Goal: Information Seeking & Learning: Understand process/instructions

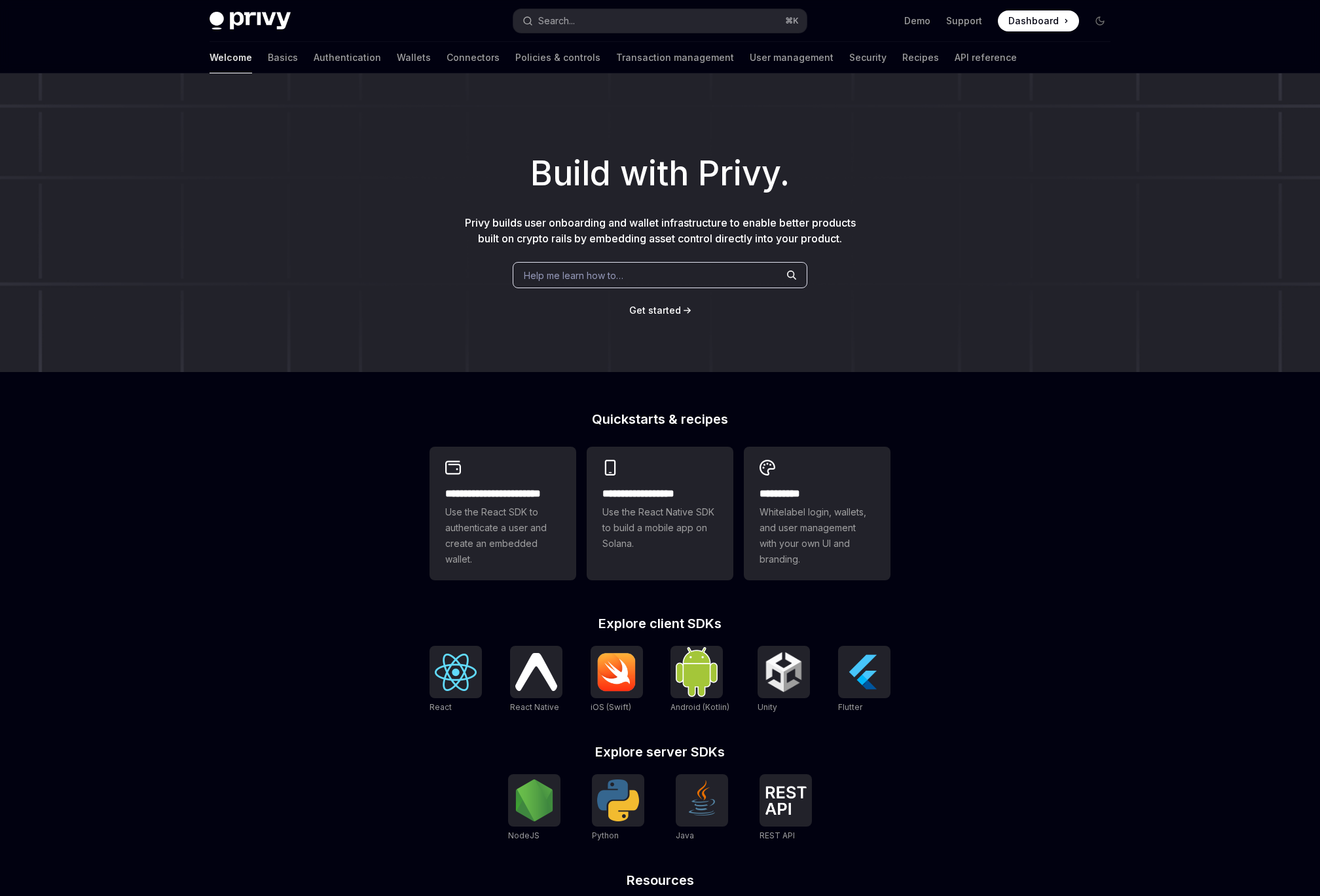
click at [301, 363] on div "Build with Privy. Privy builds user onboarding and wallet infrastructure to ena…" at bounding box center [660, 222] width 1320 height 298
click at [229, 206] on div "Build with Privy. Privy builds user onboarding and wallet infrastructure to ena…" at bounding box center [660, 222] width 1320 height 298
click at [268, 59] on link "Basics" at bounding box center [282, 58] width 30 height 32
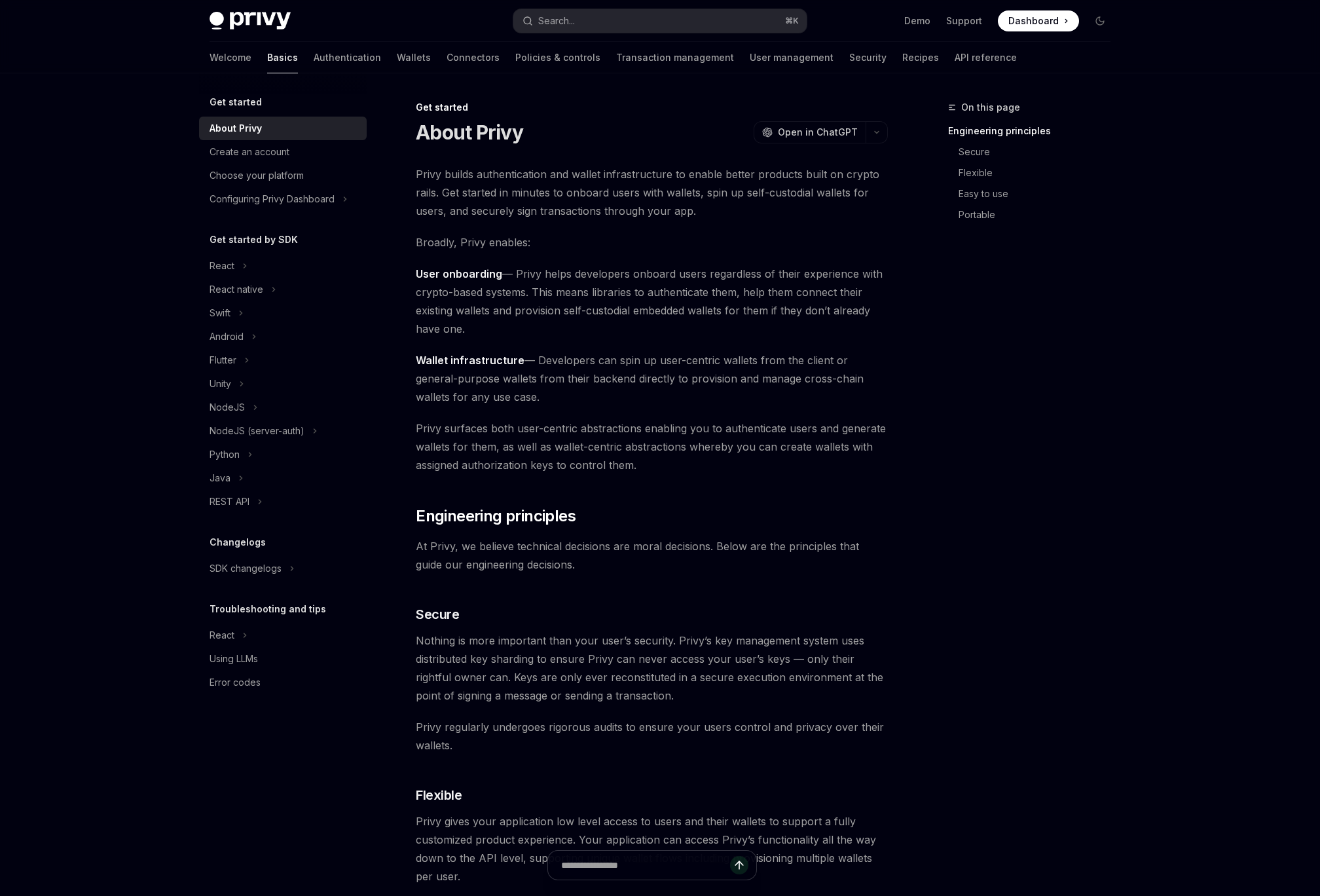
click at [1004, 471] on div "On this page Engineering principles Secure Flexible Easy to use Portable" at bounding box center [1022, 498] width 199 height 796
click at [908, 388] on div "On this page Engineering principles Secure Flexible Easy to use Portable Get st…" at bounding box center [660, 901] width 922 height 1657
click at [1095, 18] on icon "Toggle dark mode" at bounding box center [1099, 20] width 11 height 11
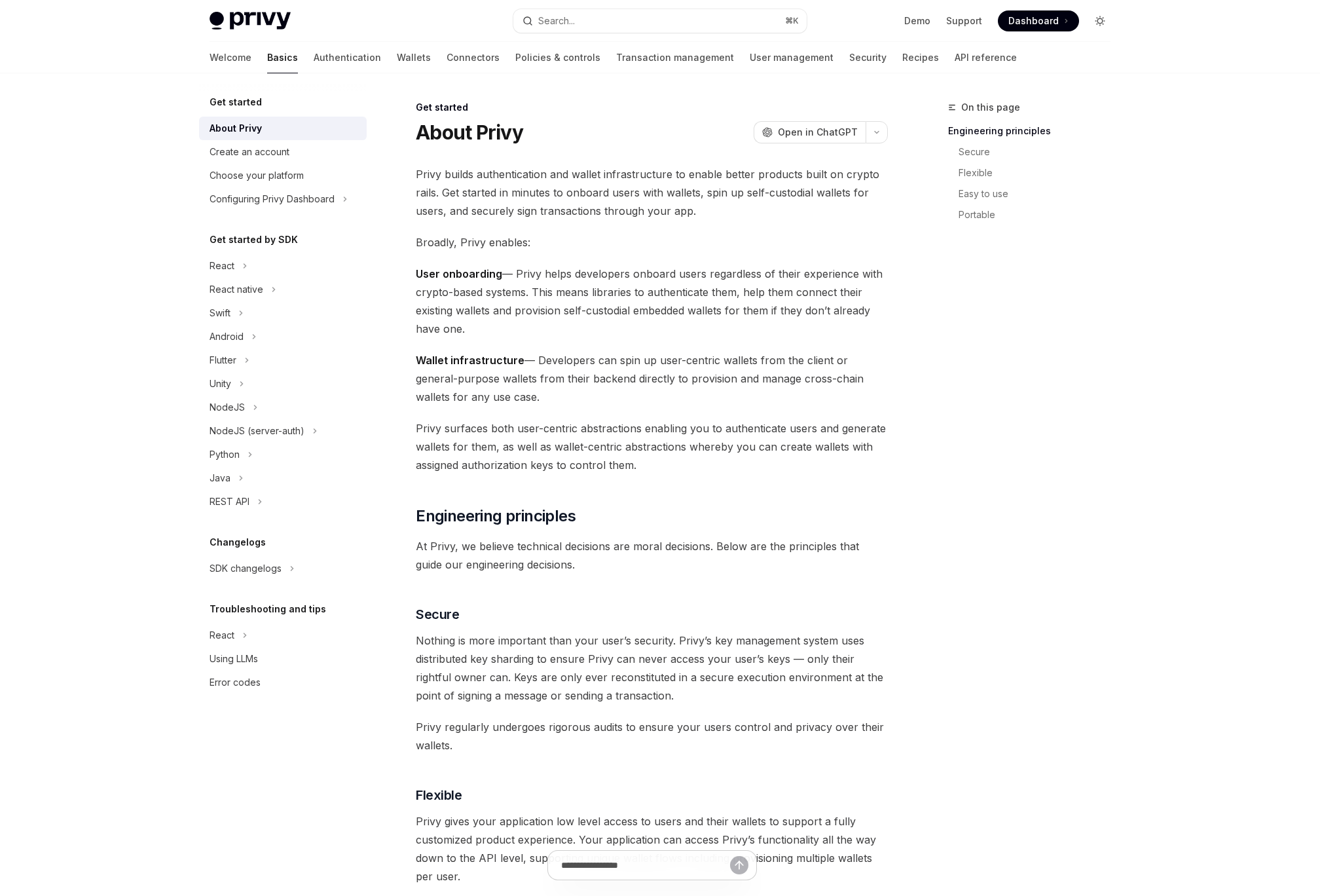
click at [1099, 22] on icon "Toggle dark mode" at bounding box center [1099, 20] width 11 height 11
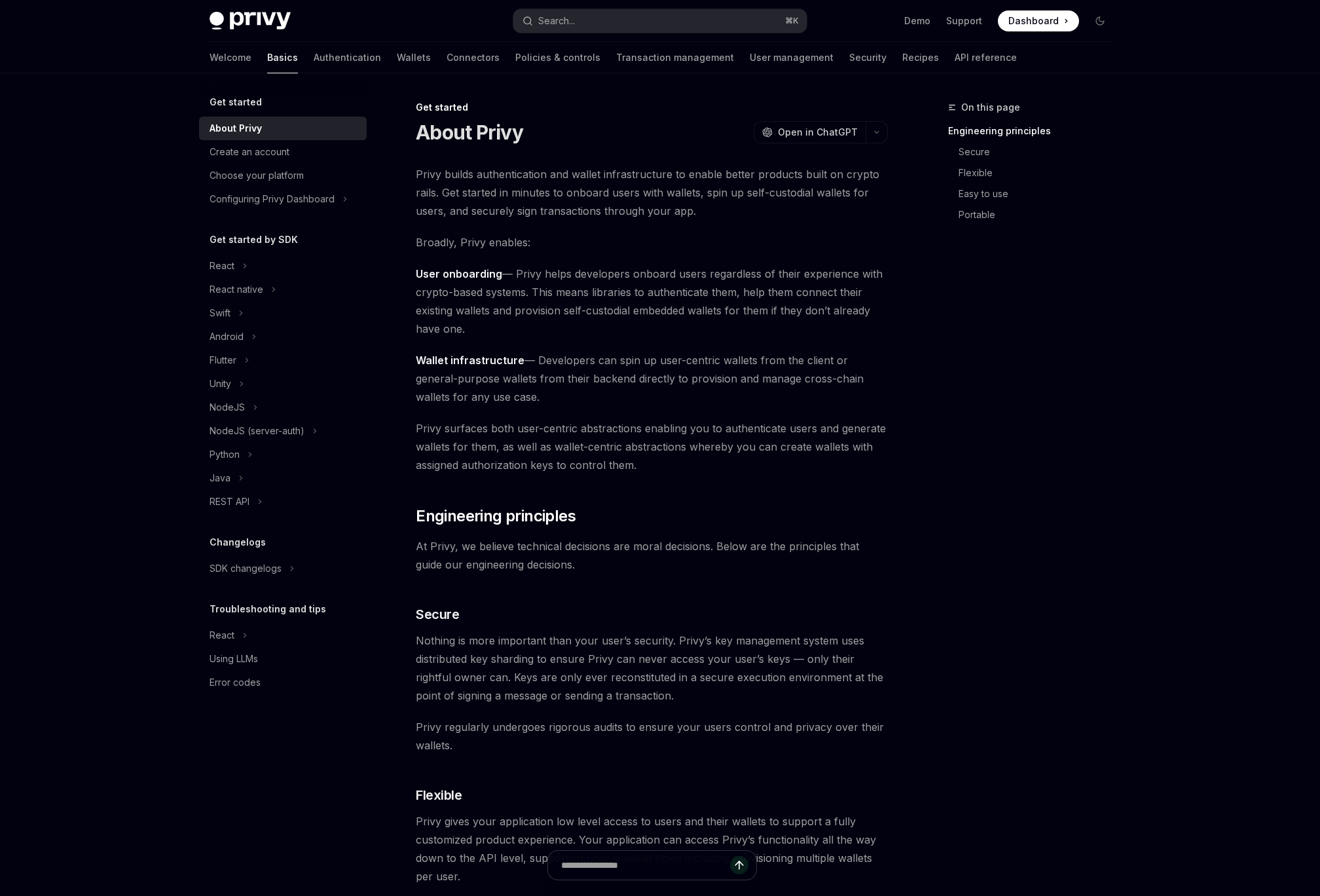
type textarea "*"
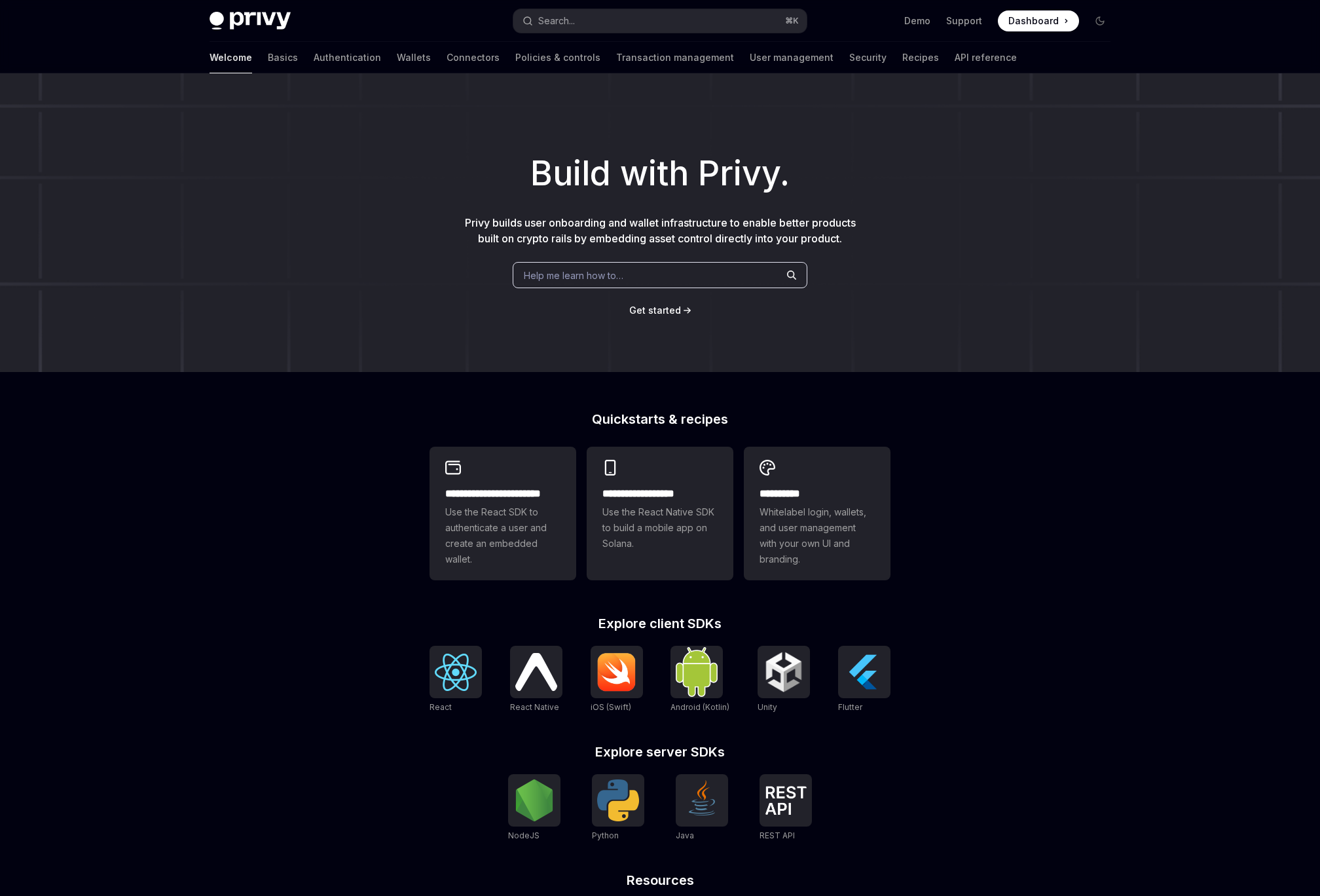
click at [158, 559] on div "**********" at bounding box center [660, 557] width 1320 height 968
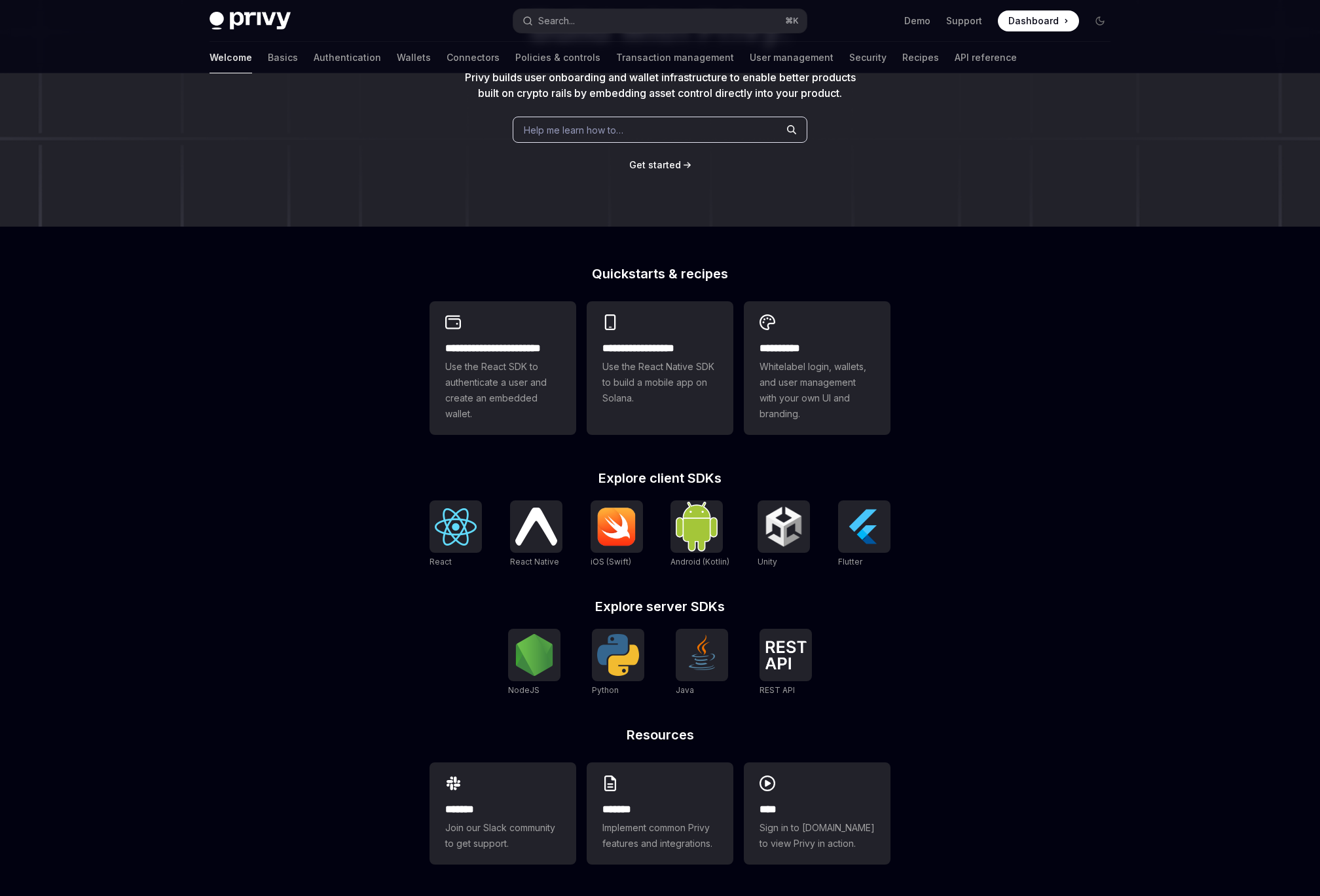
click at [889, 581] on div "**********" at bounding box center [660, 581] width 503 height 628
click at [765, 512] on img at bounding box center [784, 526] width 42 height 42
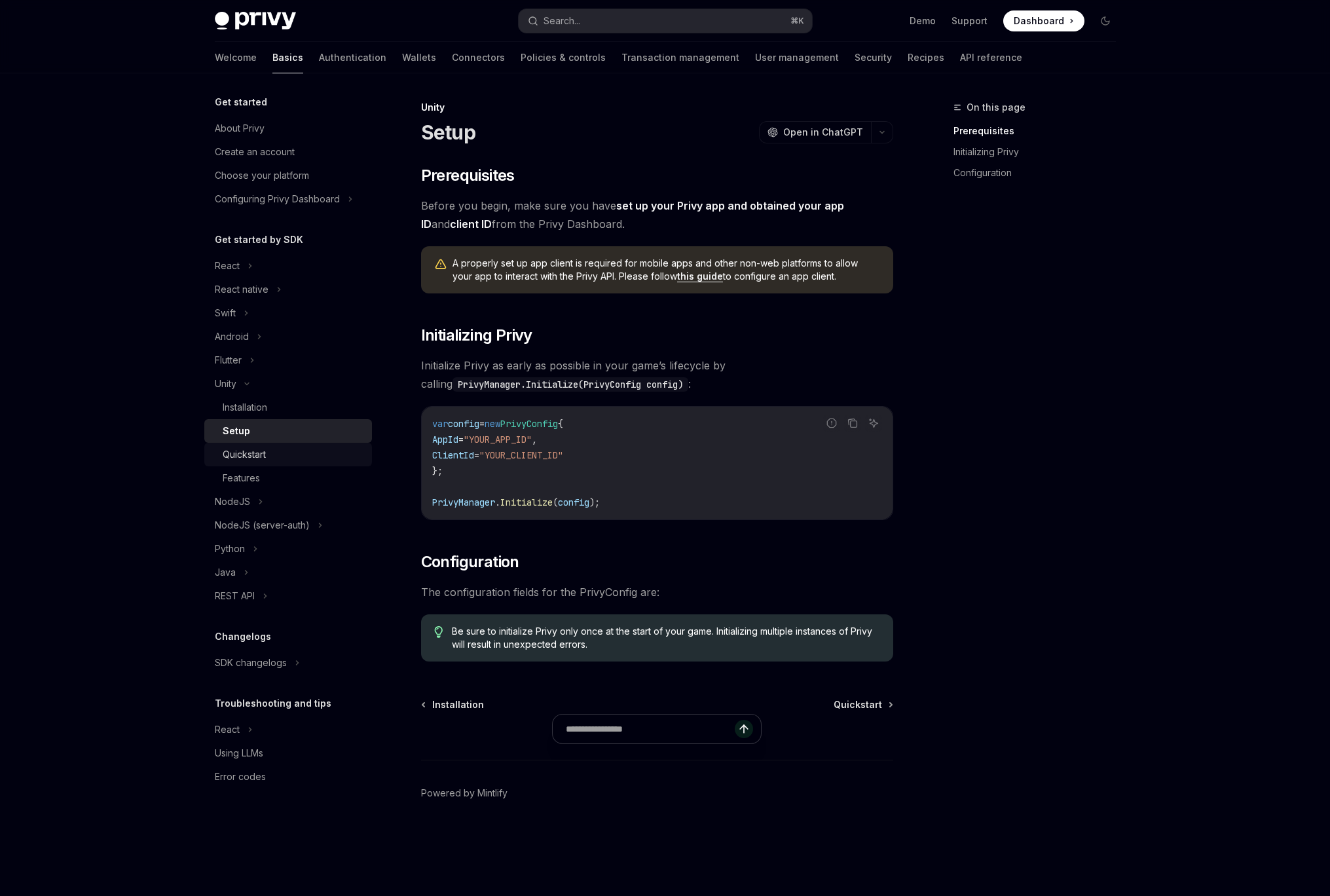
click at [257, 464] on link "Quickstart" at bounding box center [288, 454] width 168 height 24
type textarea "*"
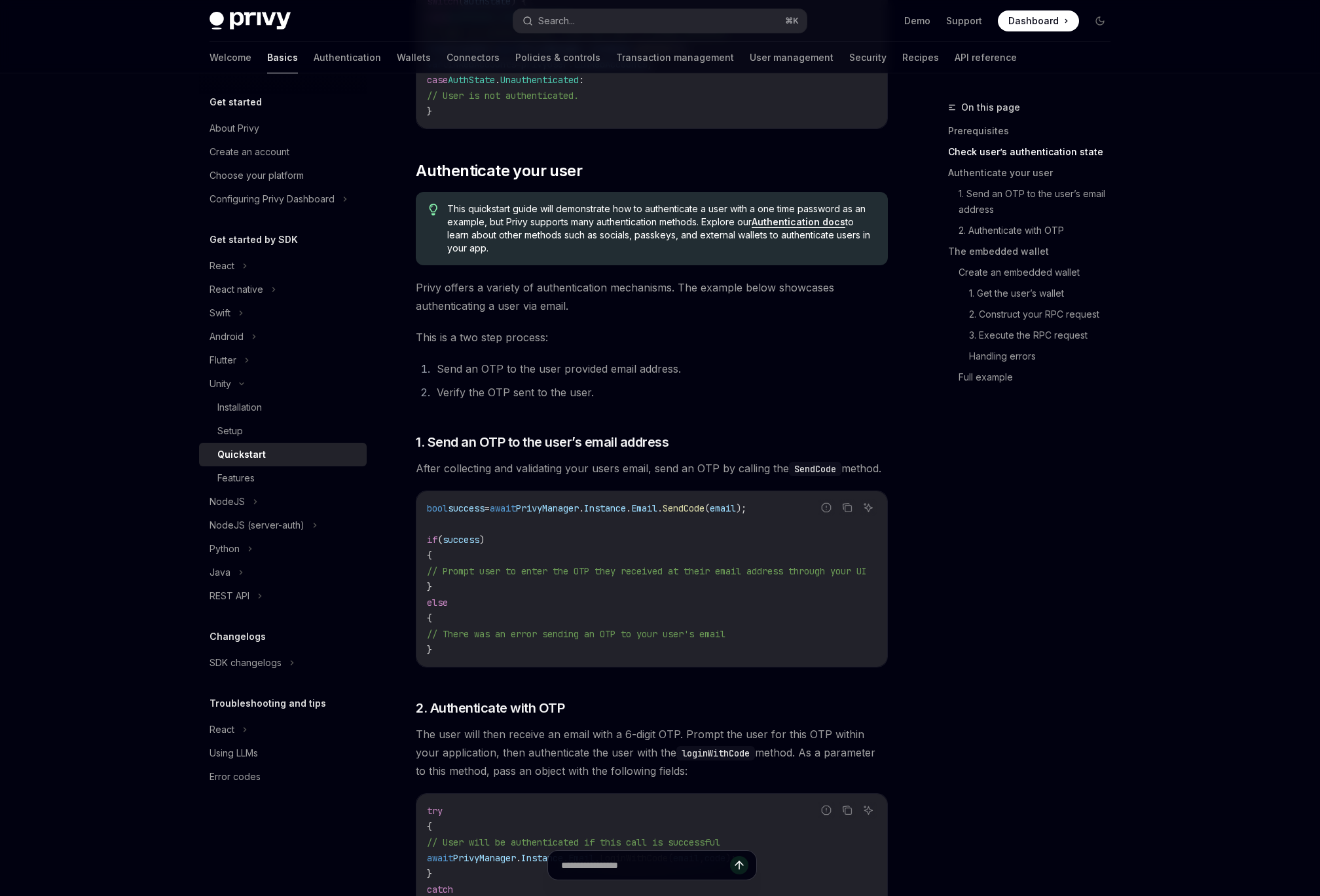
scroll to position [381, 0]
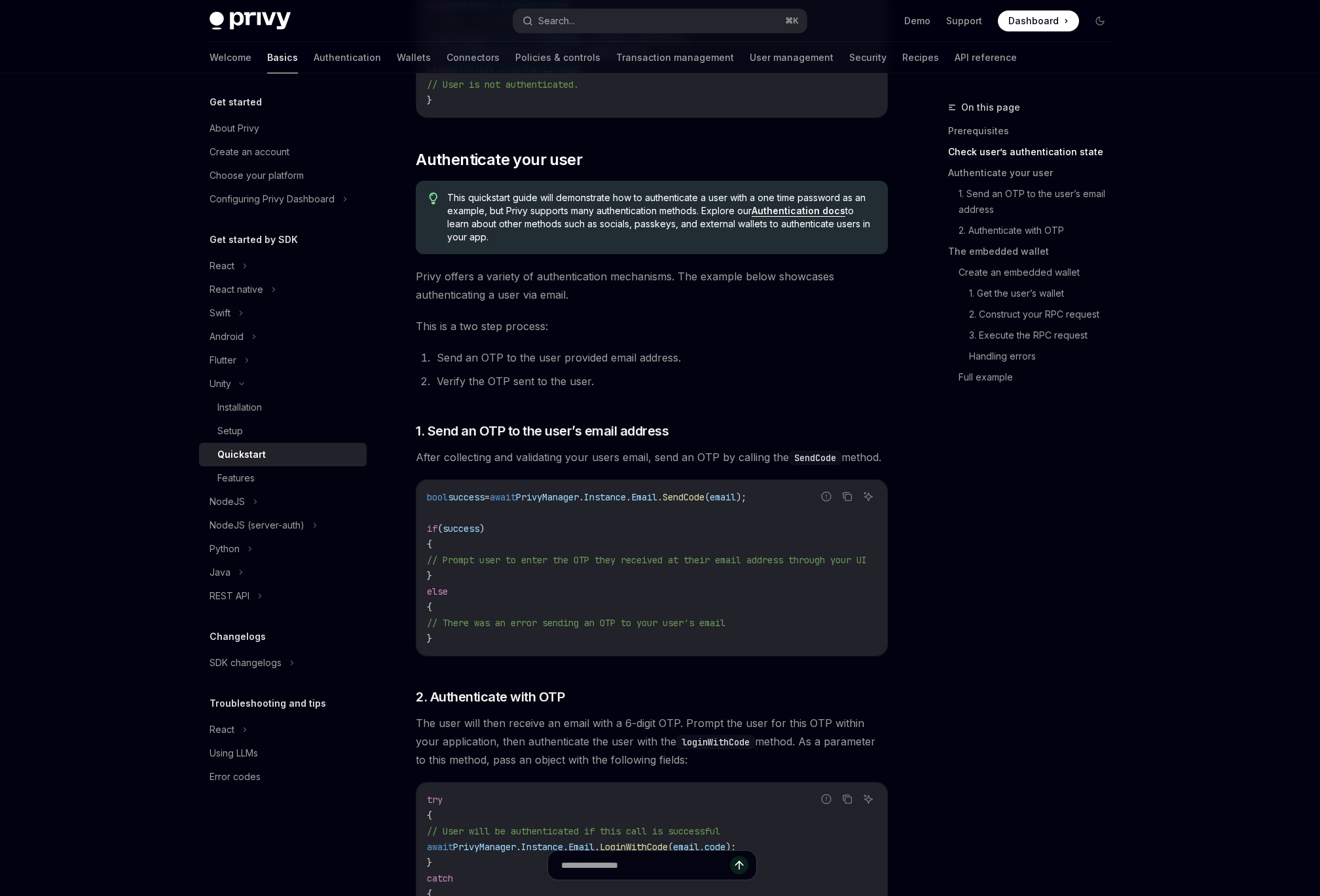
click at [1016, 590] on div "On this page Prerequisites Check user’s authentication state Authenticate your …" at bounding box center [1022, 498] width 199 height 796
